Goal: Task Accomplishment & Management: Use online tool/utility

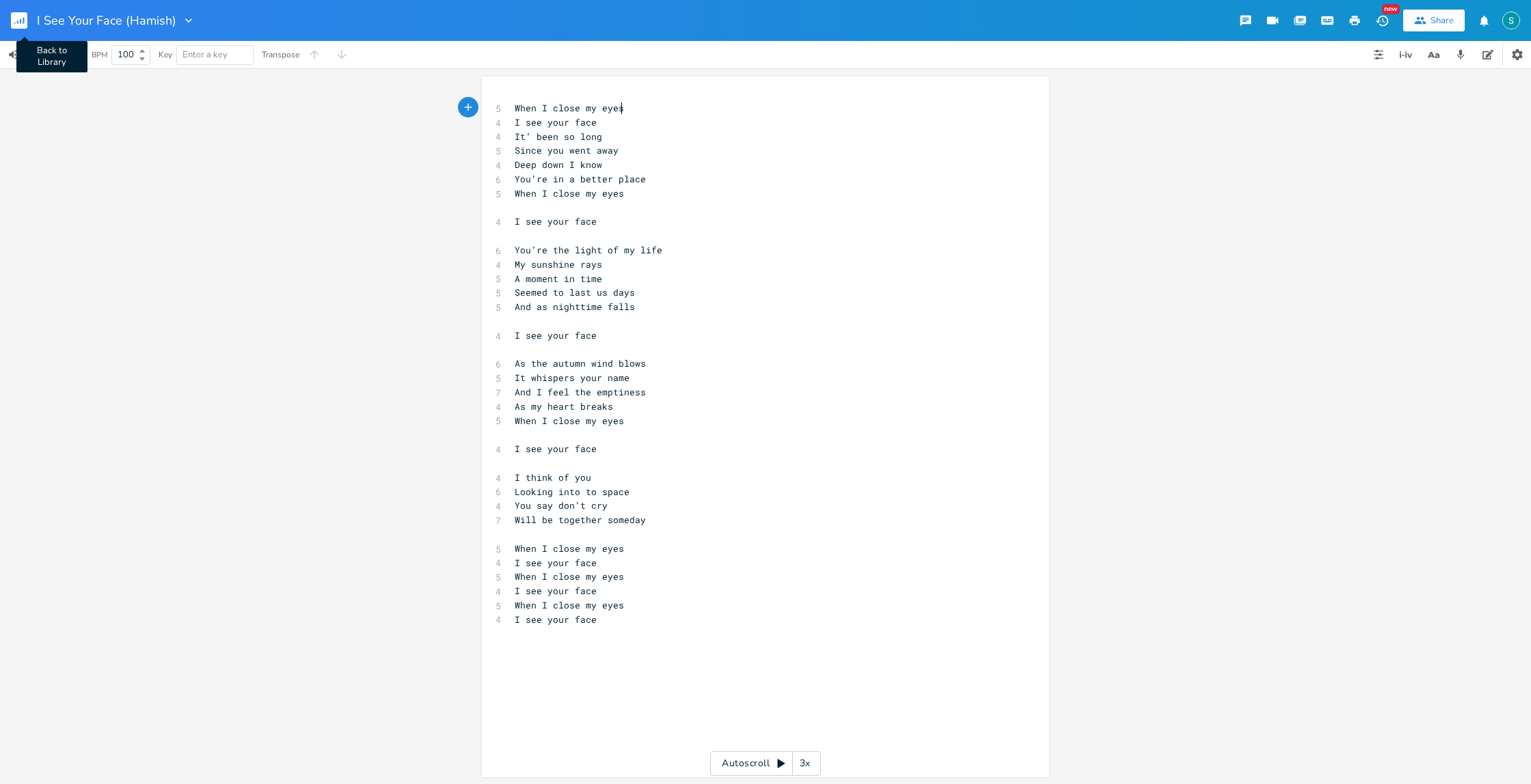
click at [25, 15] on rect "button" at bounding box center [19, 20] width 16 height 16
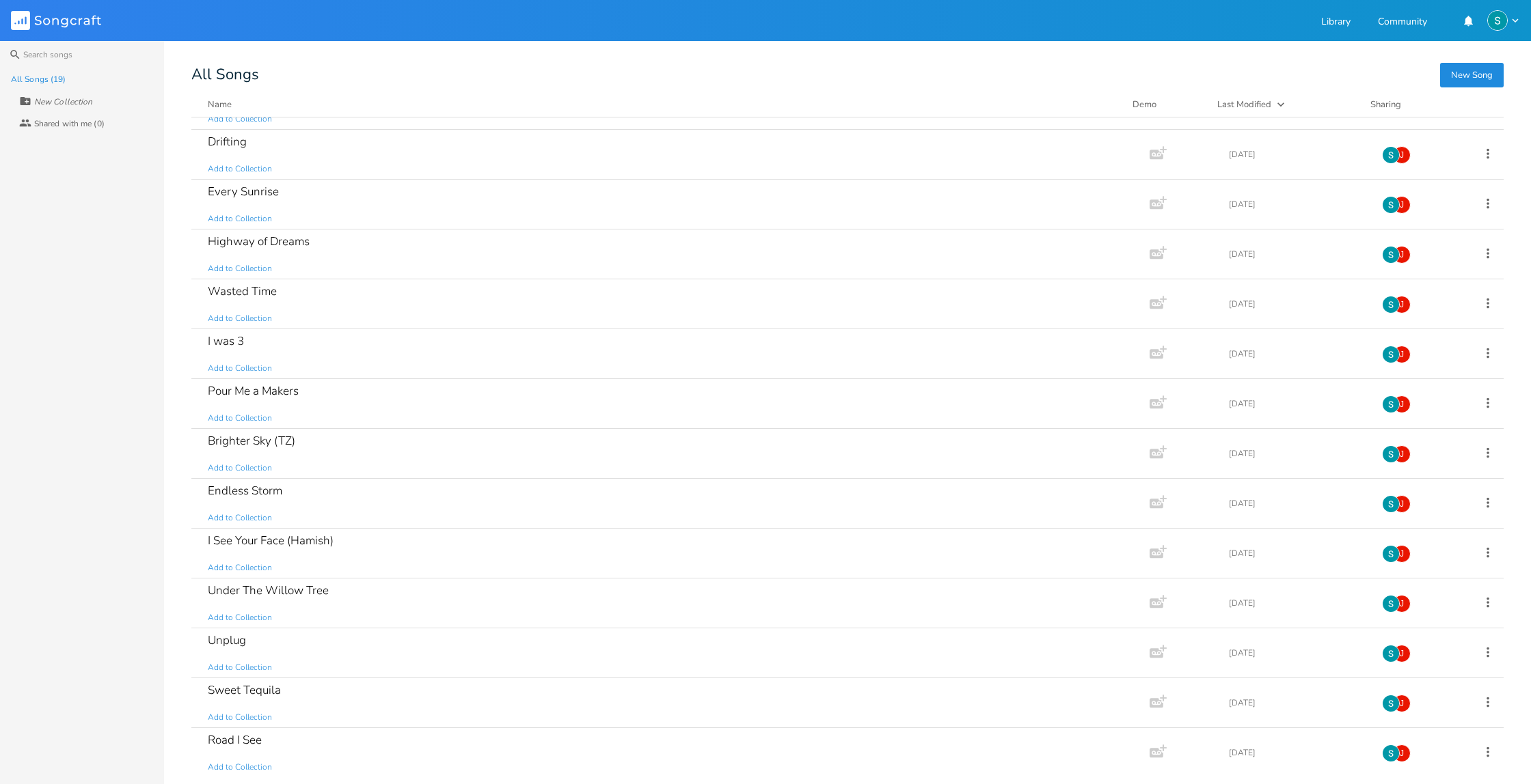
scroll to position [292, 0]
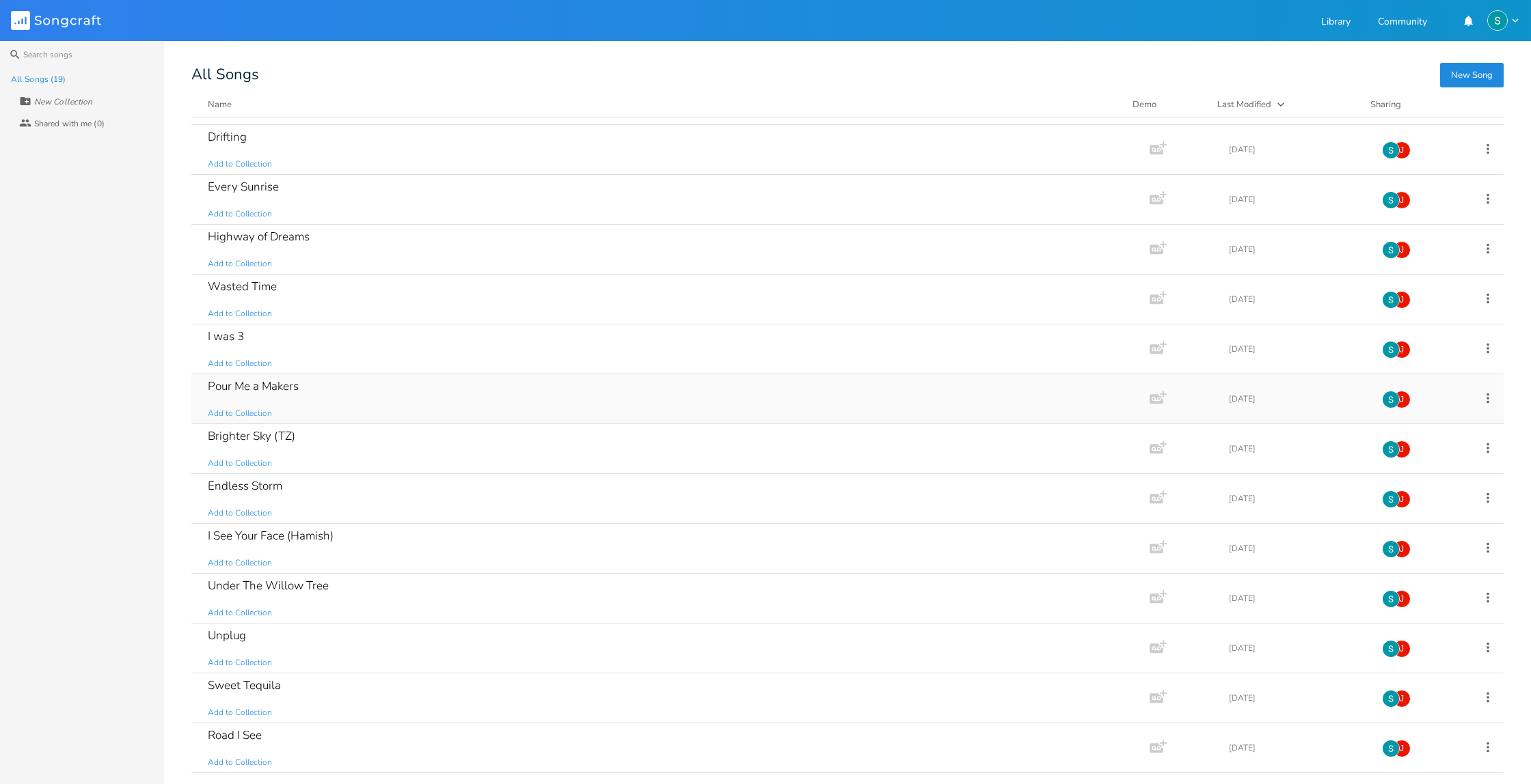
click at [579, 393] on div "Pour Me a Makers Add to Collection" at bounding box center [667, 399] width 920 height 49
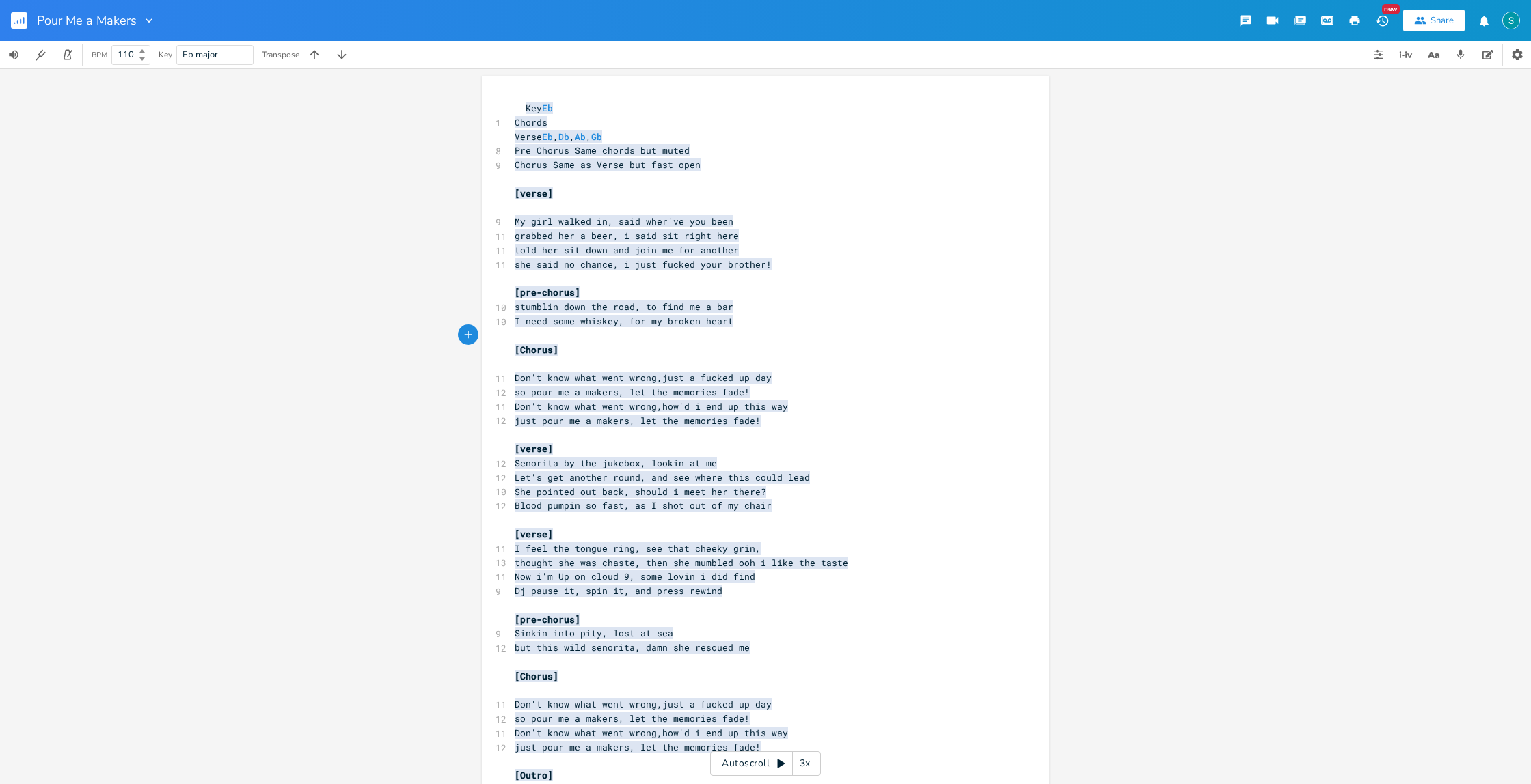
click at [811, 331] on pre "​" at bounding box center [759, 336] width 493 height 15
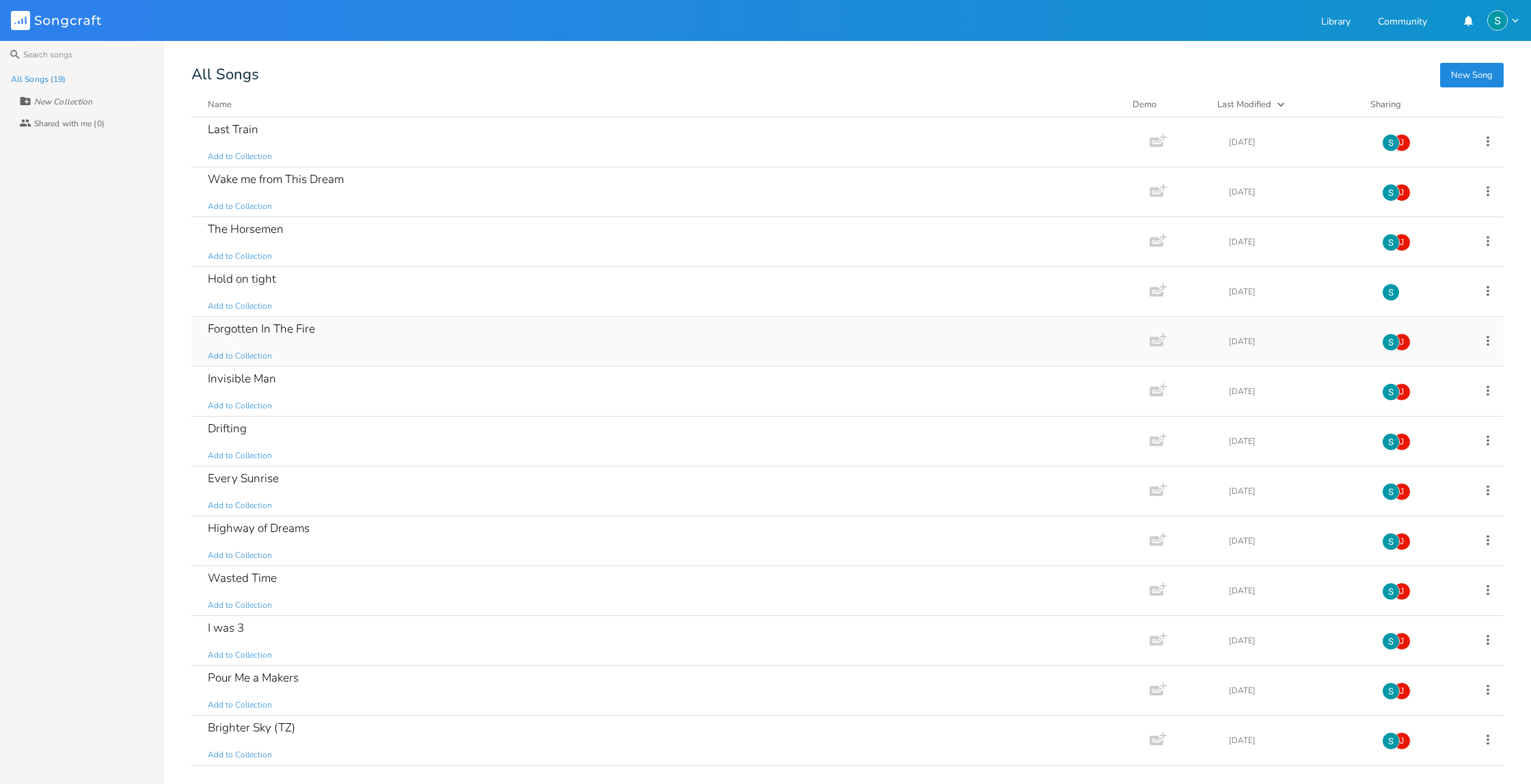
click at [527, 324] on div "Forgotten In The Fire Add to Collection" at bounding box center [667, 342] width 920 height 49
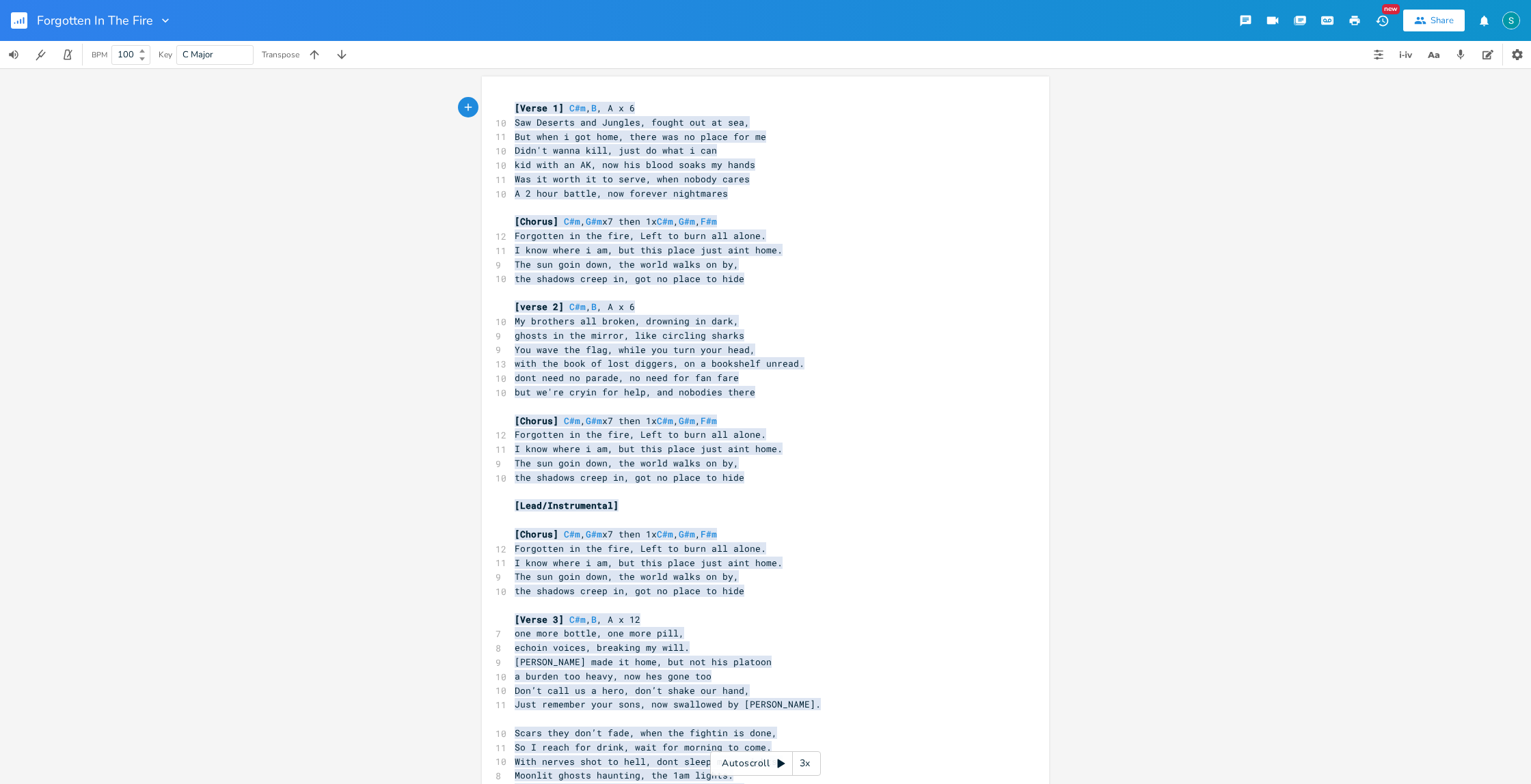
click at [989, 299] on pre "​" at bounding box center [759, 293] width 493 height 15
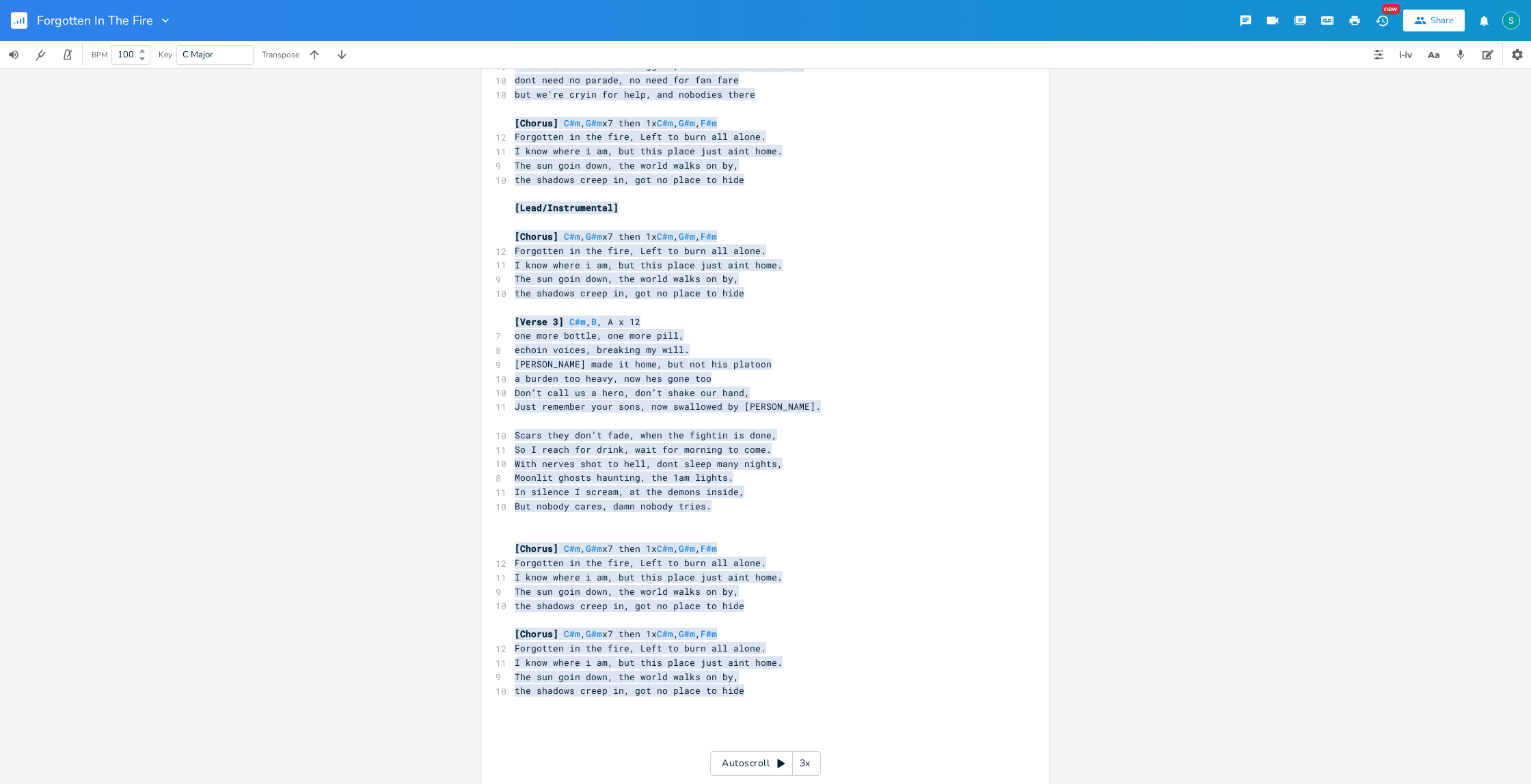
scroll to position [310, 0]
